Goal: Register for event/course

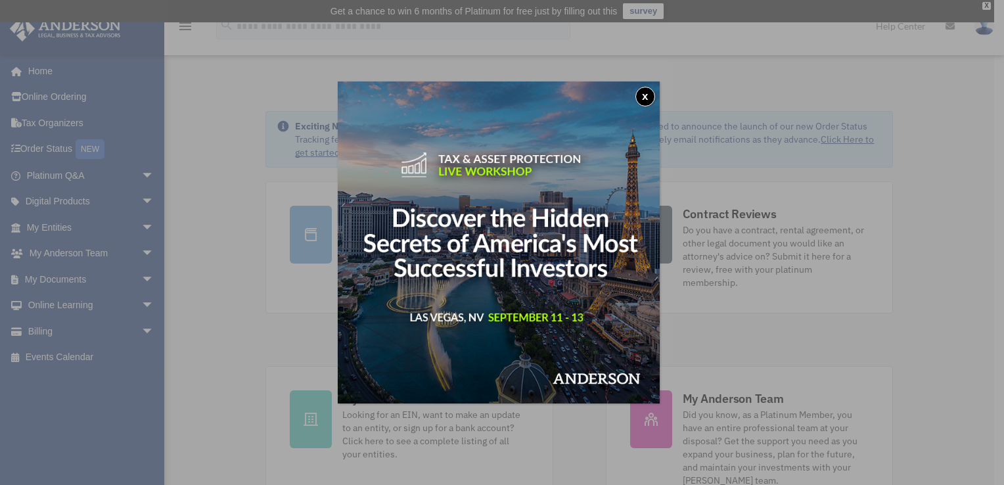
click at [644, 102] on button "x" at bounding box center [646, 97] width 20 height 20
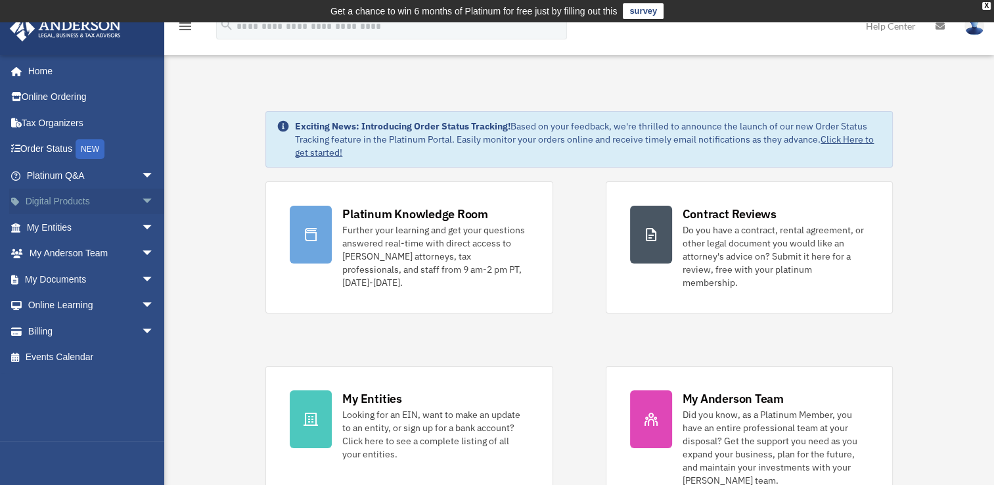
click at [118, 212] on link "Digital Products arrow_drop_down" at bounding box center [91, 202] width 165 height 26
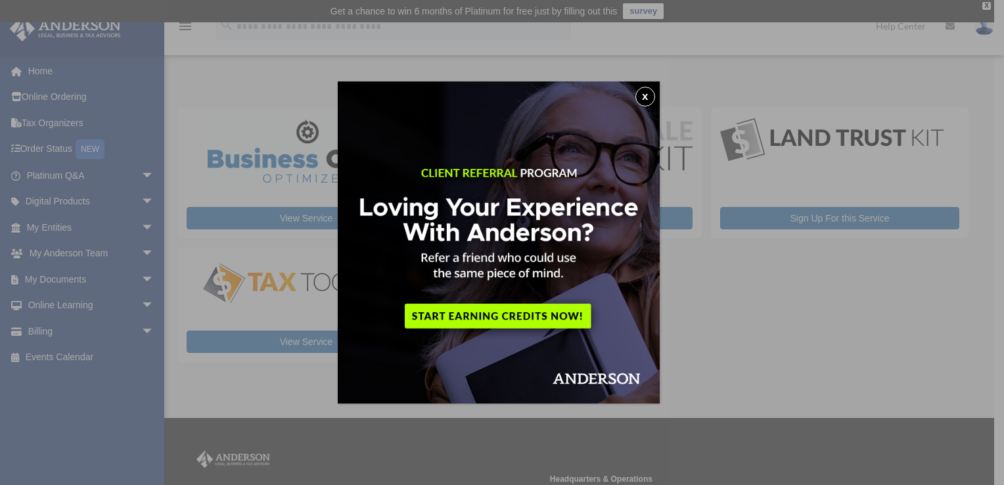
click at [632, 99] on img at bounding box center [499, 242] width 322 height 322
click at [655, 97] on button "x" at bounding box center [646, 97] width 20 height 20
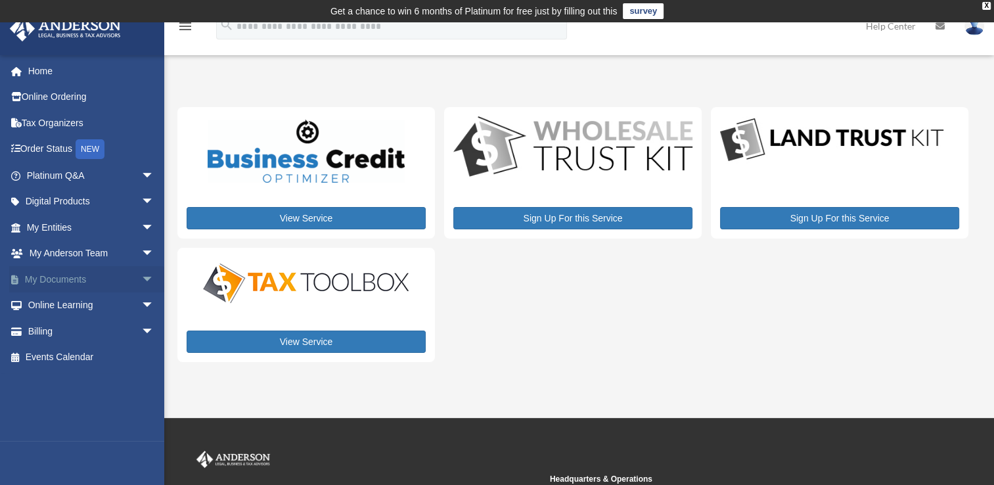
click at [141, 284] on span "arrow_drop_down" at bounding box center [154, 279] width 26 height 27
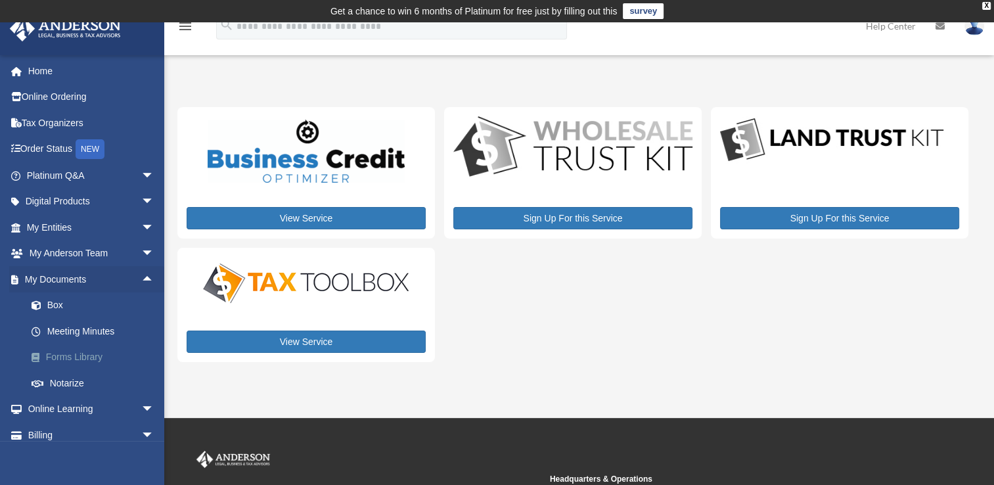
click at [85, 355] on link "Forms Library" at bounding box center [96, 357] width 156 height 26
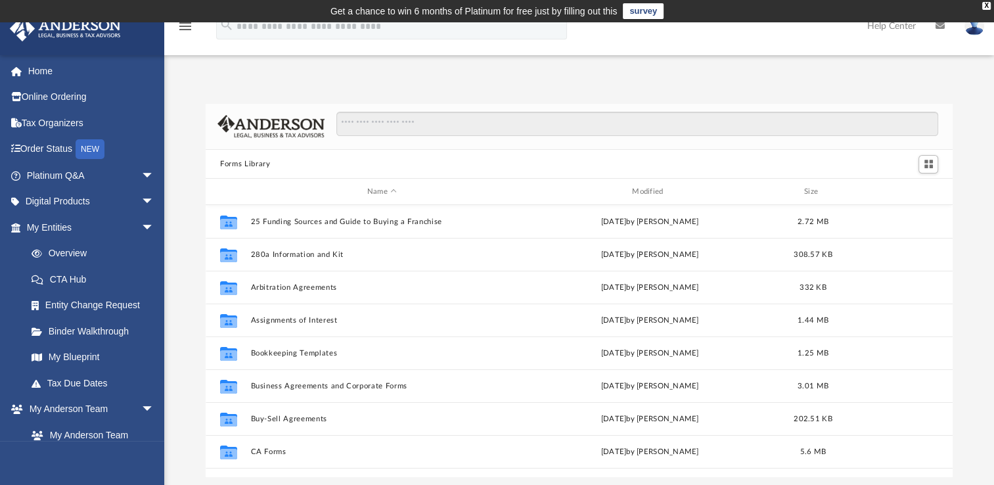
scroll to position [289, 736]
click at [141, 180] on span "arrow_drop_down" at bounding box center [154, 175] width 26 height 27
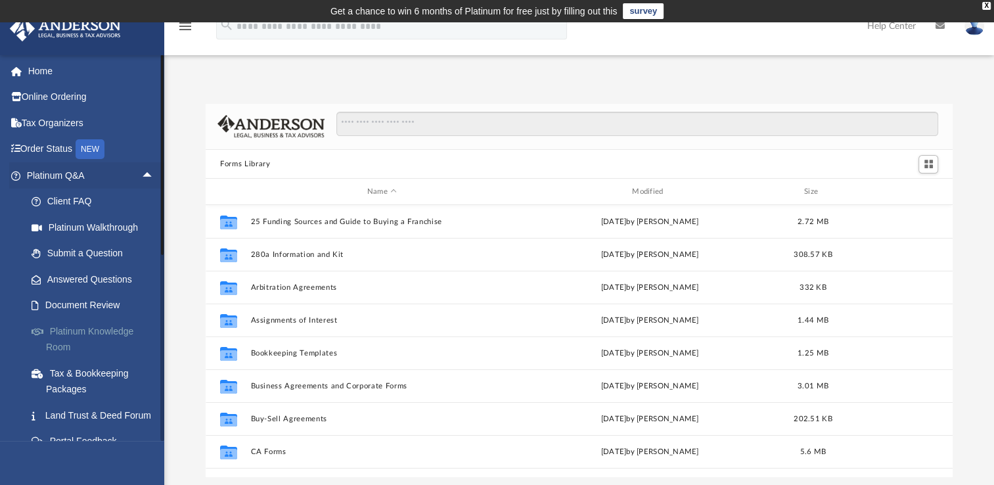
click at [124, 344] on link "Platinum Knowledge Room" at bounding box center [96, 339] width 156 height 42
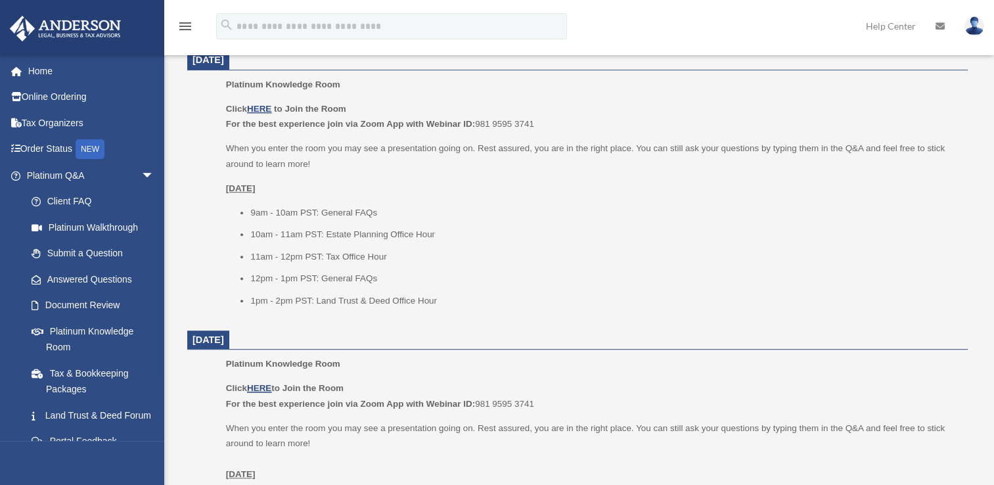
scroll to position [599, 0]
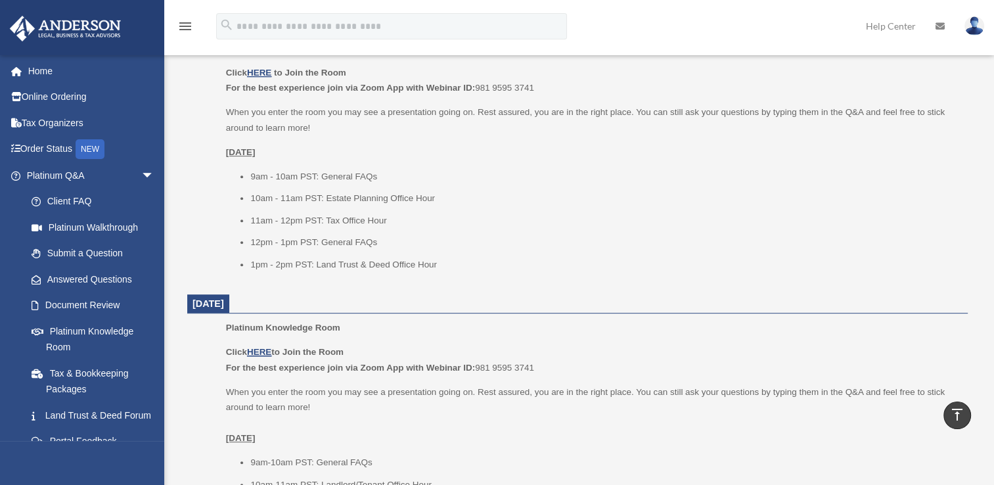
click at [718, 402] on p "When you enter the room you may see a presentation going on. Rest assured, you …" at bounding box center [592, 415] width 733 height 62
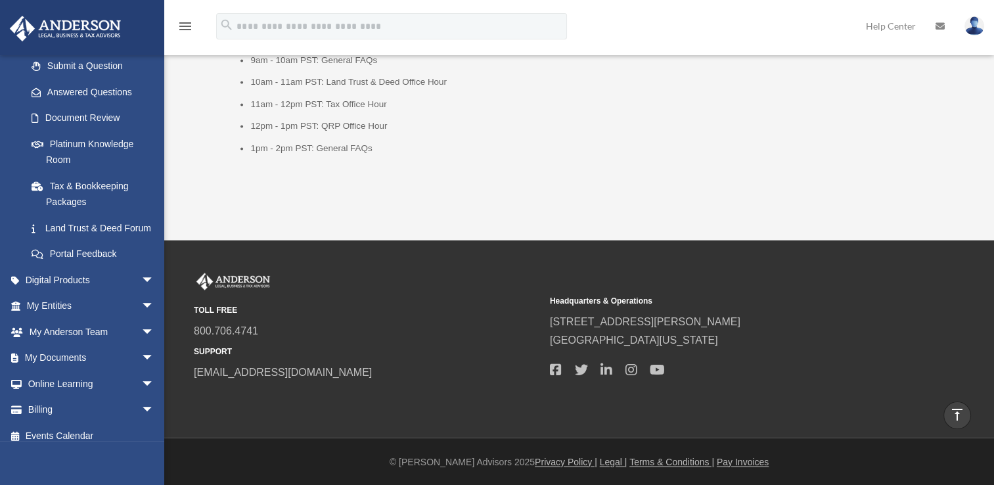
scroll to position [188, 0]
click at [141, 371] on span "arrow_drop_down" at bounding box center [154, 357] width 26 height 27
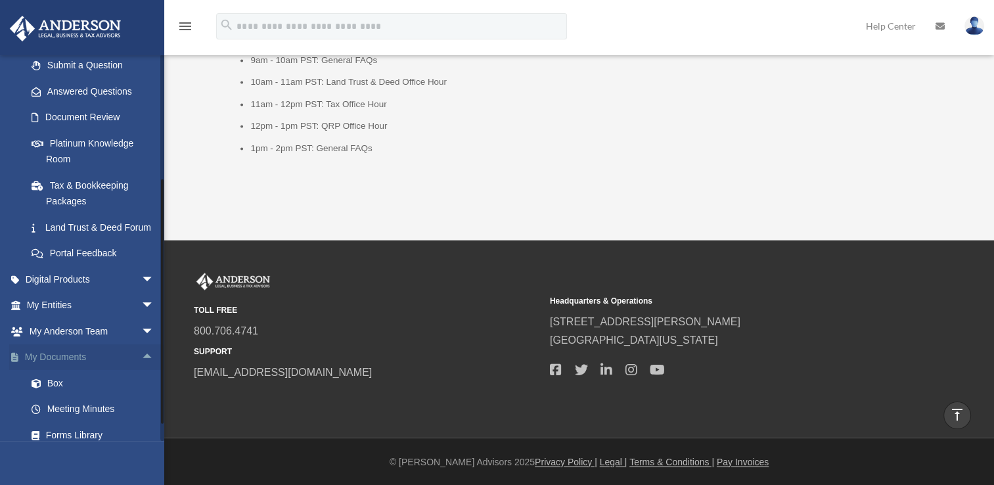
click at [141, 371] on span "arrow_drop_up" at bounding box center [154, 357] width 26 height 27
click at [141, 397] on span "arrow_drop_down" at bounding box center [154, 383] width 26 height 27
click at [81, 423] on link "Courses" at bounding box center [96, 409] width 156 height 26
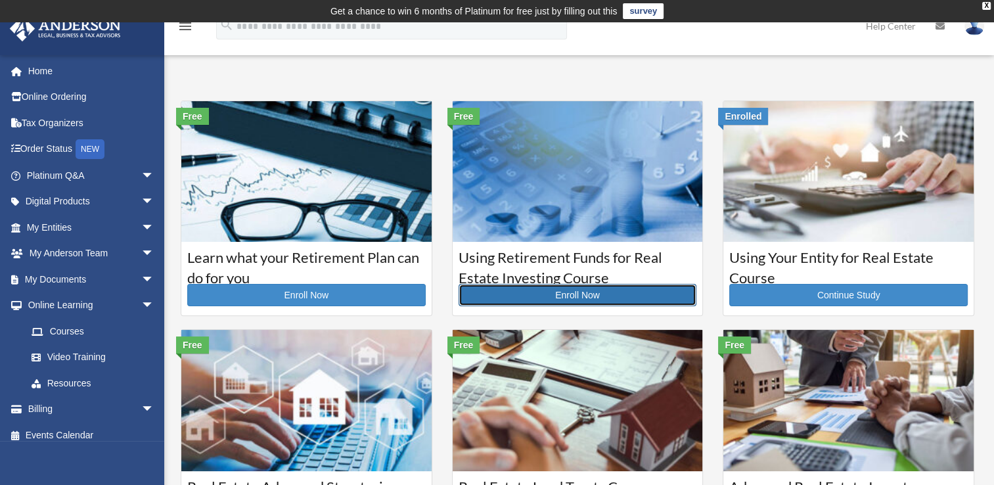
click at [613, 294] on link "Enroll Now" at bounding box center [578, 295] width 239 height 22
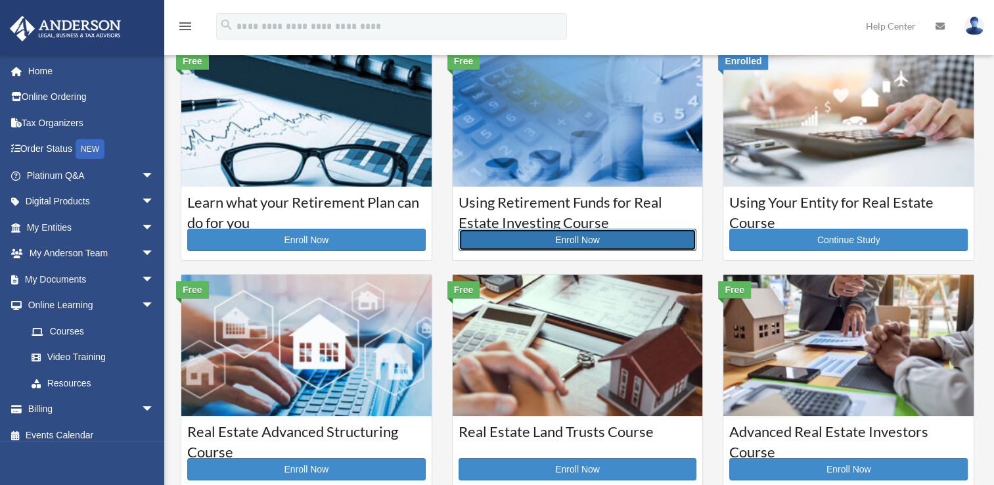
scroll to position [88, 0]
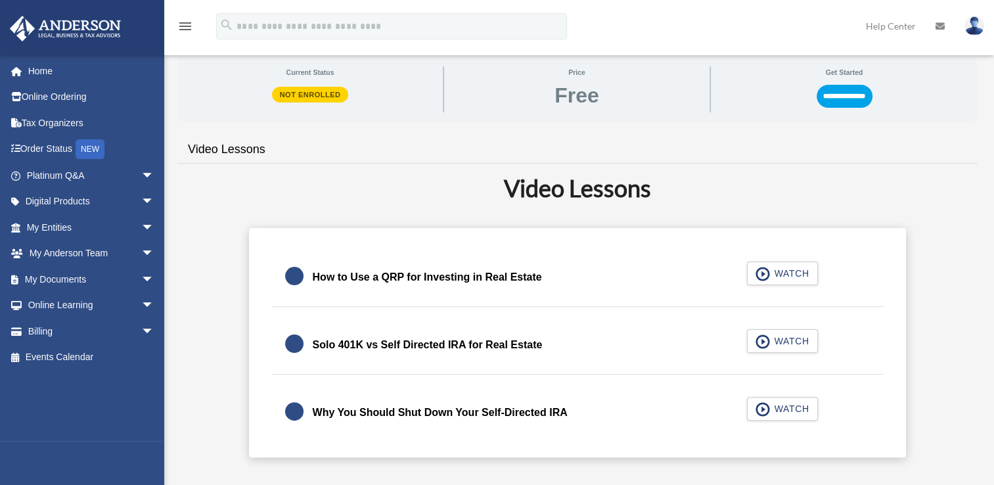
scroll to position [269, 0]
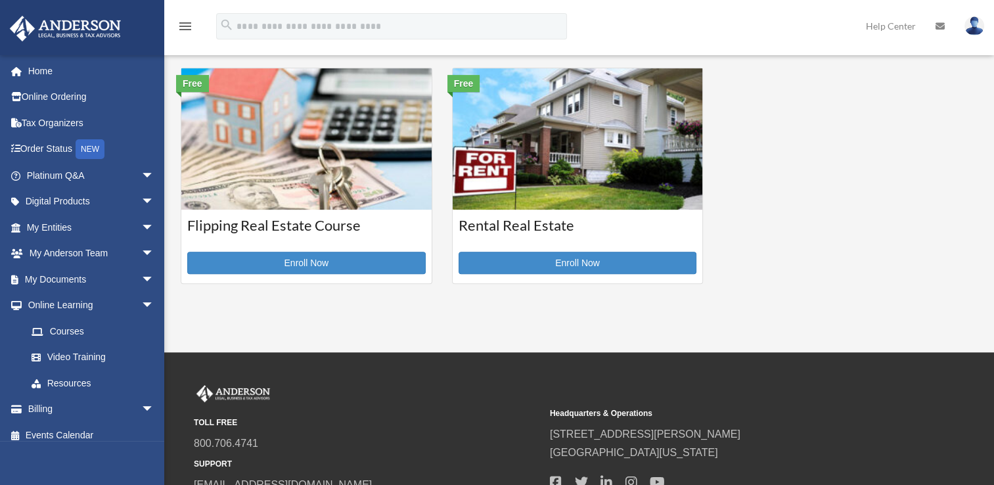
scroll to position [485, 0]
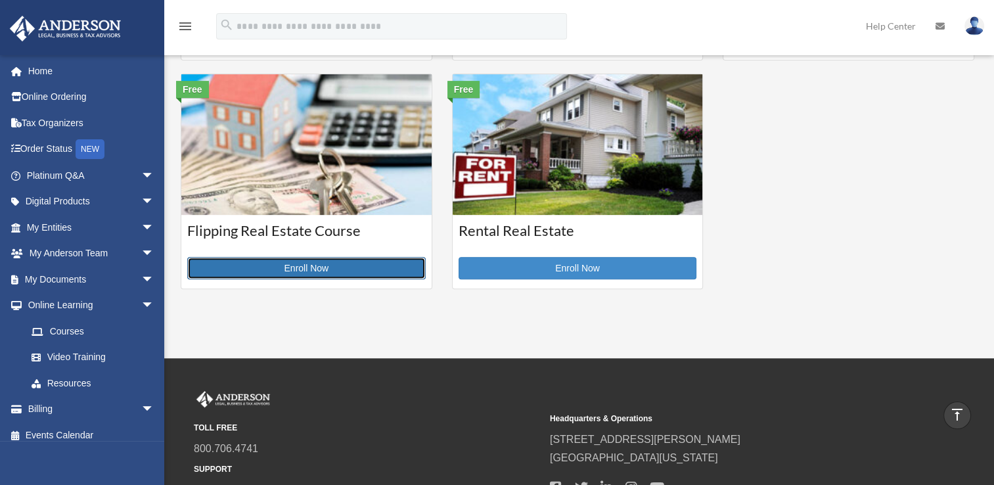
click at [348, 273] on link "Enroll Now" at bounding box center [306, 268] width 239 height 22
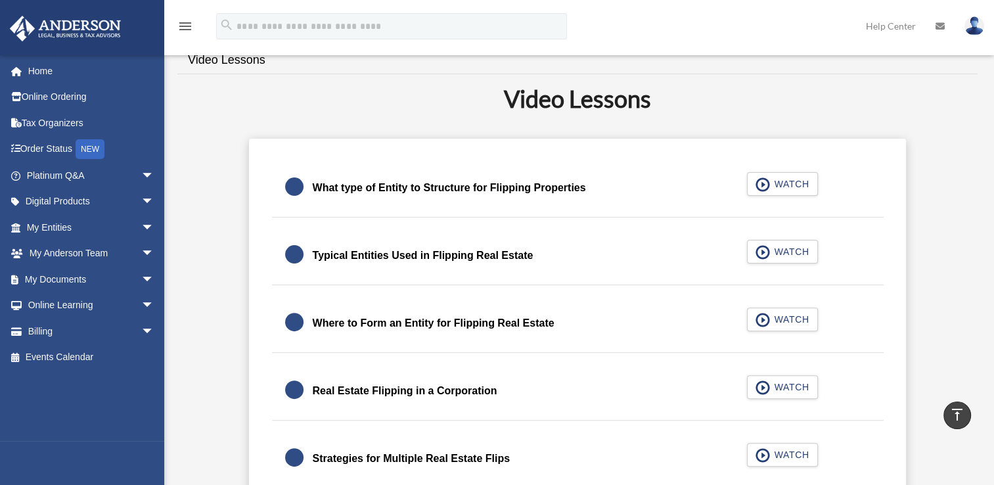
scroll to position [323, 0]
click at [141, 304] on span "arrow_drop_down" at bounding box center [154, 305] width 26 height 27
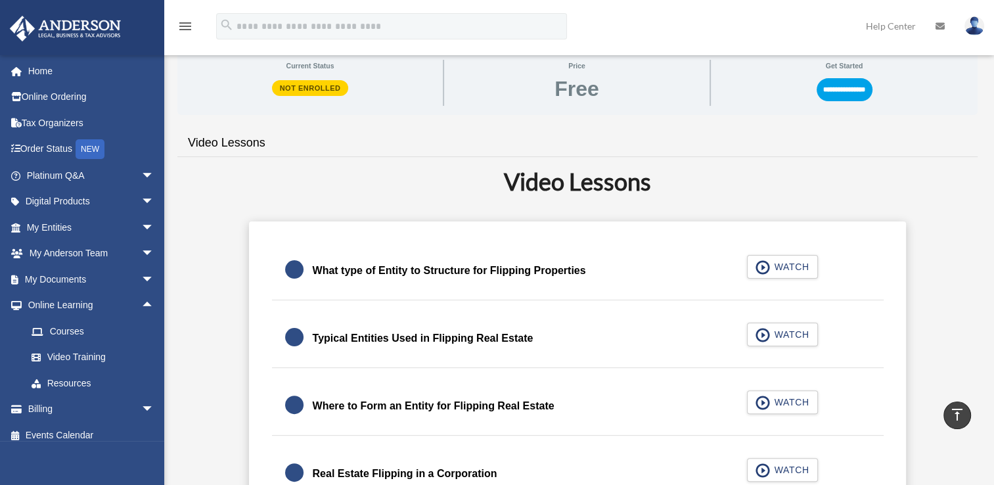
scroll to position [241, 0]
click at [836, 86] on input "**********" at bounding box center [845, 89] width 56 height 22
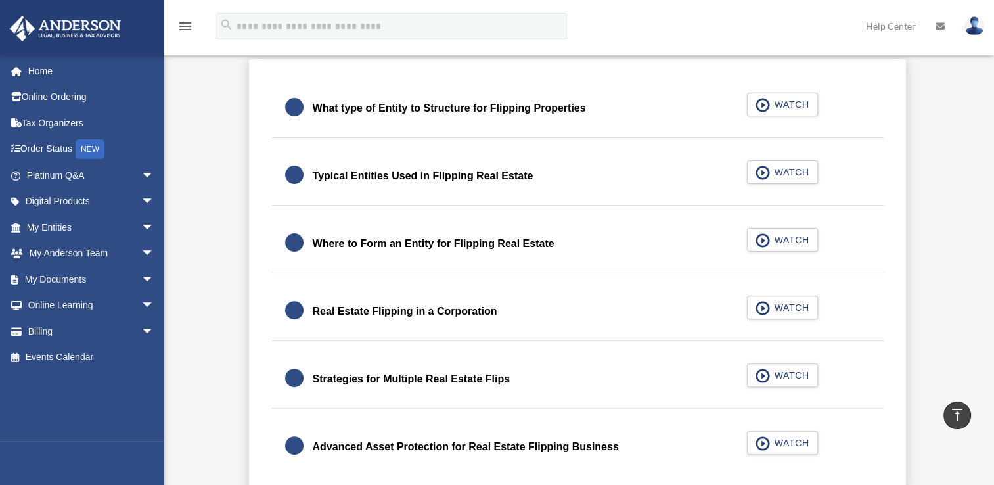
scroll to position [352, 0]
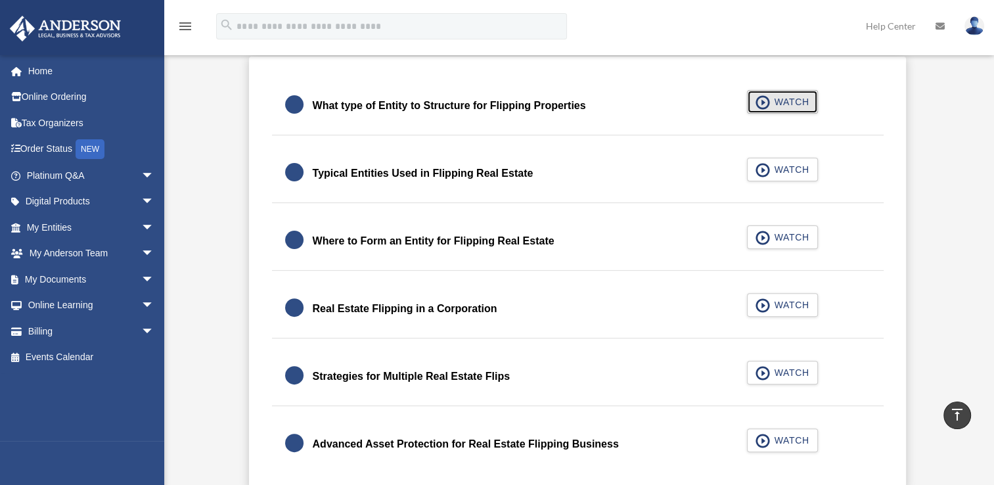
click at [774, 99] on span "WATCH" at bounding box center [789, 101] width 39 height 13
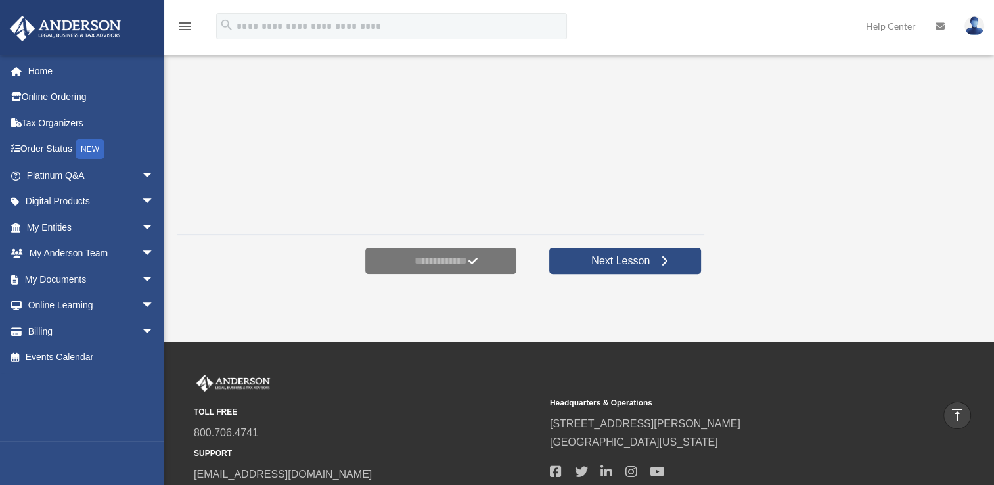
scroll to position [465, 0]
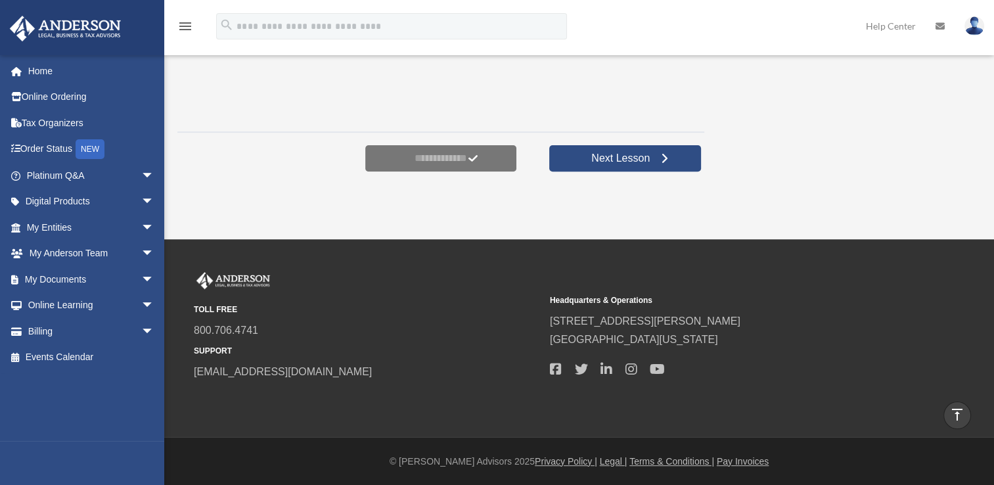
click at [973, 30] on img at bounding box center [975, 25] width 20 height 19
